Goal: Navigation & Orientation: Find specific page/section

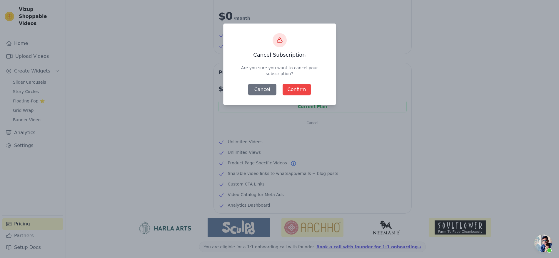
scroll to position [1417, 0]
click at [299, 95] on button "Confirm" at bounding box center [296, 90] width 28 height 12
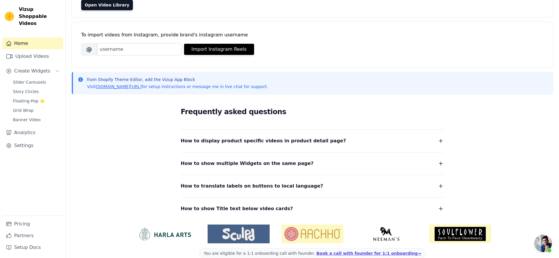
scroll to position [73, 0]
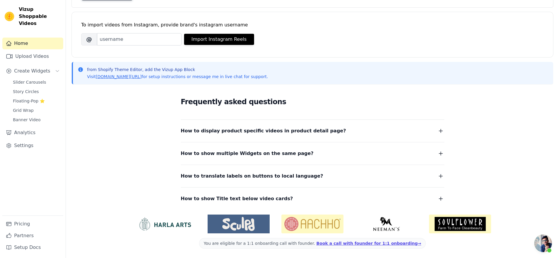
click at [33, 43] on link "Home" at bounding box center [32, 44] width 61 height 12
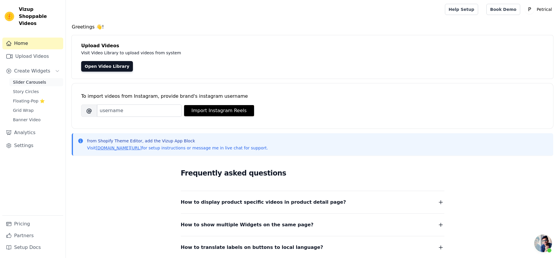
click at [35, 85] on span "Slider Carousels" at bounding box center [29, 82] width 33 height 6
